Goal: Find specific fact: Locate a discrete piece of known information

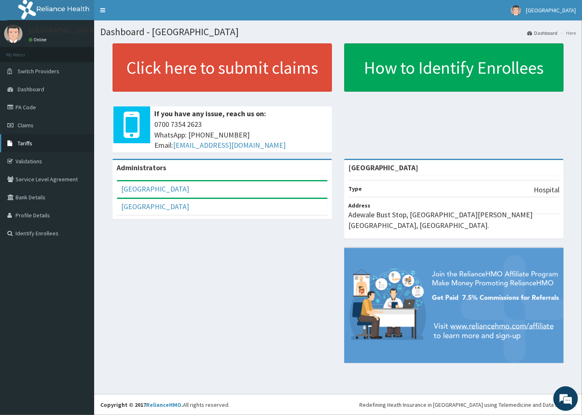
click at [43, 146] on link "Tariffs" at bounding box center [47, 143] width 94 height 18
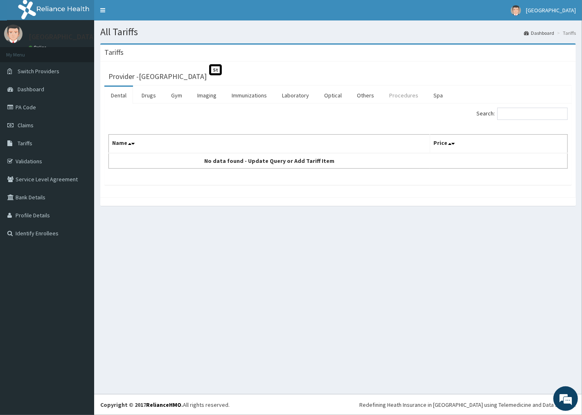
click at [395, 95] on link "Procedures" at bounding box center [404, 95] width 42 height 17
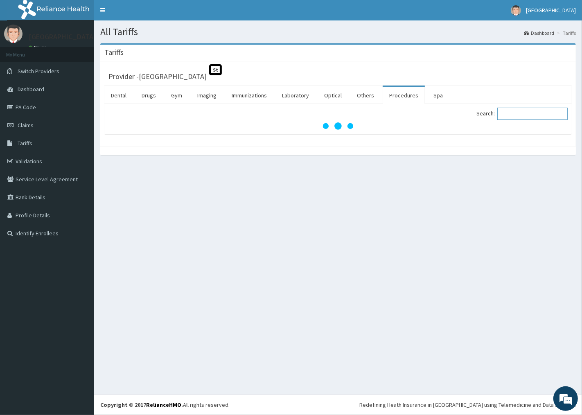
click at [544, 109] on input "Search:" at bounding box center [532, 114] width 70 height 12
type input "e"
type input "o"
type input "ot"
